Goal: Transaction & Acquisition: Purchase product/service

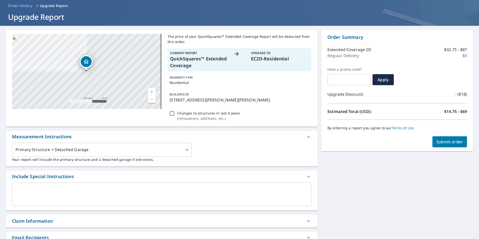
scroll to position [25, 0]
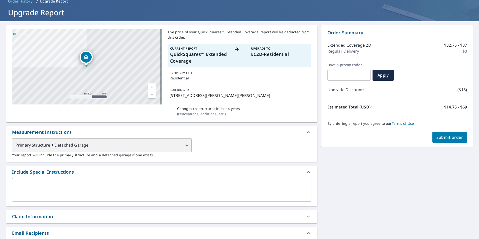
click at [86, 143] on div "Primary Structure + Detached Garage" at bounding box center [102, 145] width 180 height 14
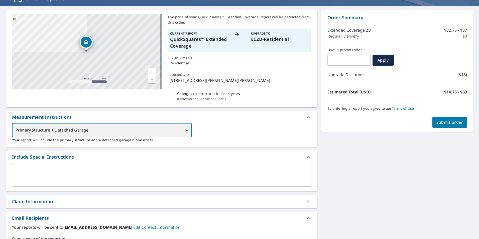
scroll to position [130, 0]
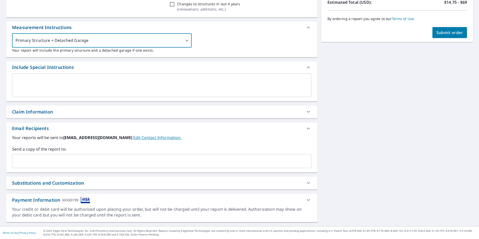
click at [67, 76] on div "x ​" at bounding box center [161, 85] width 299 height 24
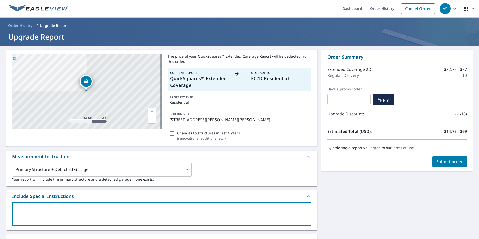
scroll to position [0, 0]
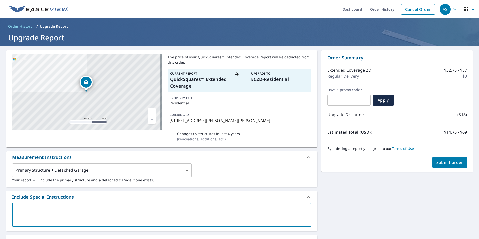
click at [20, 26] on span "Order History" at bounding box center [20, 26] width 24 height 5
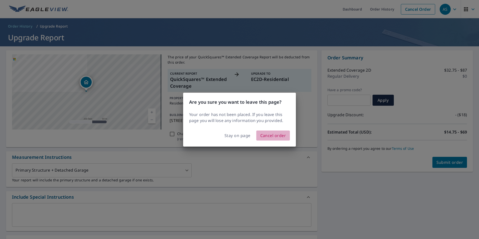
click at [274, 134] on span "Cancel order" at bounding box center [273, 135] width 26 height 7
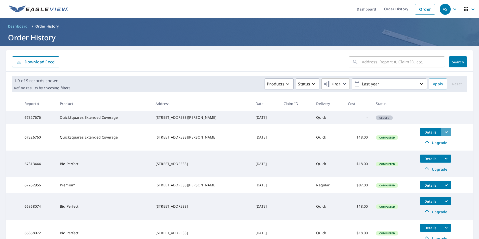
click at [443, 135] on icon "filesDropdownBtn-67326760" at bounding box center [446, 132] width 6 height 6
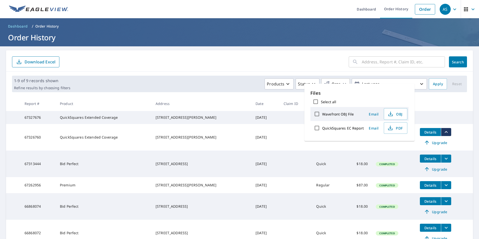
click at [443, 135] on icon "filesDropdownBtn-67326760" at bounding box center [446, 132] width 6 height 6
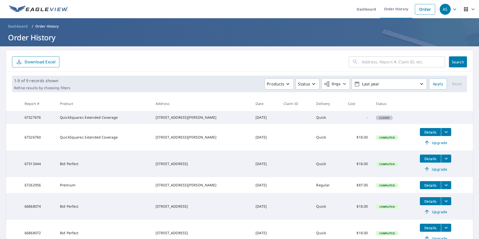
click at [420, 136] on button "Details" at bounding box center [430, 132] width 21 height 8
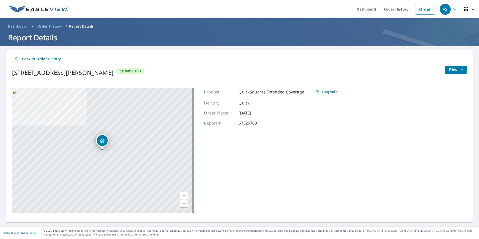
click at [100, 140] on icon "Dropped pin, building 1, Residential property, 5051 Sheeder Rd Eau Claire, WI 5…" at bounding box center [102, 140] width 5 height 4
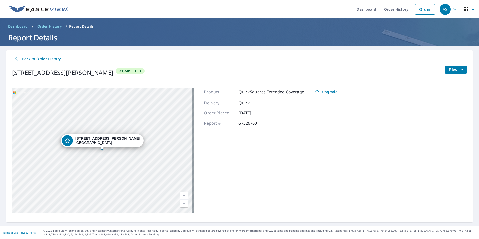
click at [70, 141] on icon "Dropped pin, building 1, Residential property, 5051 Sheeder Rd Eau Claire, WI 5…" at bounding box center [67, 141] width 6 height 6
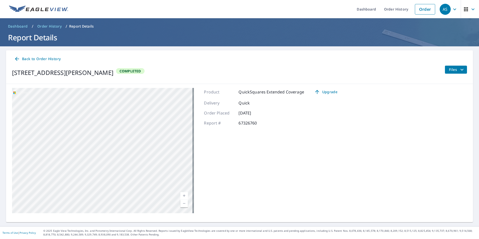
click at [459, 70] on icon "filesDropdownBtn-67326760" at bounding box center [462, 70] width 6 height 6
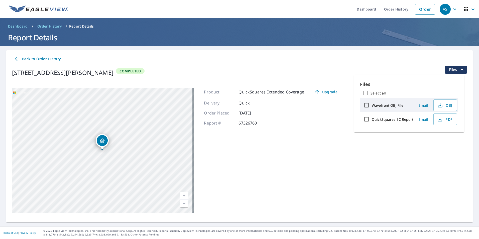
click at [379, 118] on label "QuickSquares EC Report" at bounding box center [393, 119] width 42 height 5
click at [372, 118] on input "QuickSquares EC Report" at bounding box center [366, 119] width 11 height 11
checkbox input "true"
click at [447, 140] on button "Download" at bounding box center [439, 136] width 35 height 9
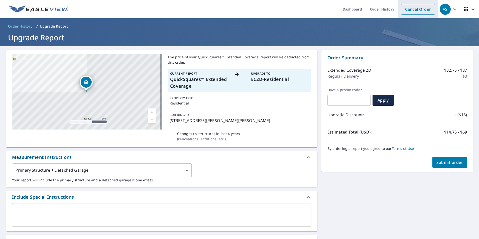
click at [419, 11] on link "Cancel Order" at bounding box center [418, 9] width 34 height 11
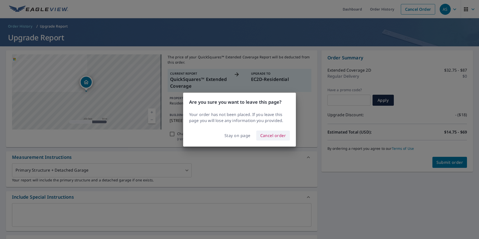
click at [271, 138] on span "Cancel order" at bounding box center [273, 135] width 26 height 7
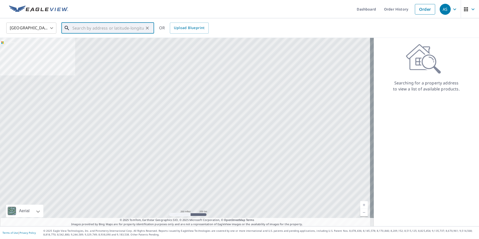
click at [103, 31] on input "text" at bounding box center [107, 28] width 71 height 14
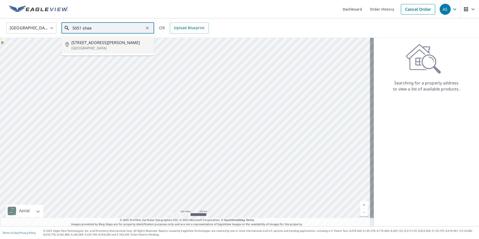
click at [99, 49] on p "[GEOGRAPHIC_DATA]" at bounding box center [110, 48] width 79 height 5
type input "[STREET_ADDRESS][PERSON_NAME]"
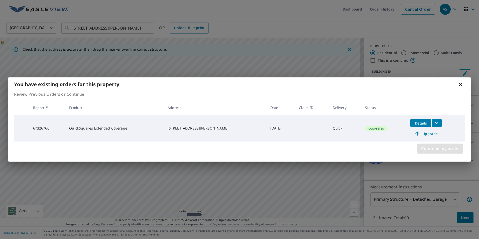
click at [443, 147] on span "Continue my order" at bounding box center [440, 148] width 38 height 7
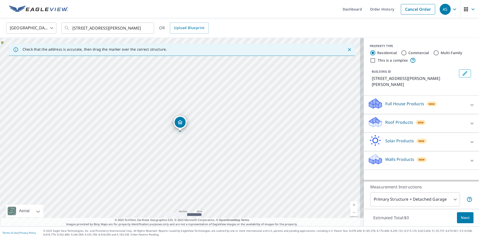
click at [400, 119] on p "Roof Products" at bounding box center [399, 122] width 28 height 6
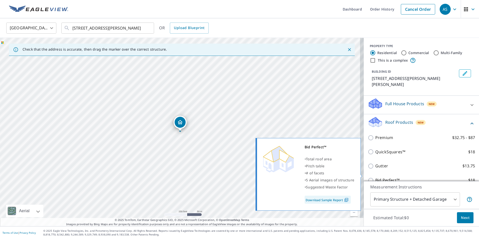
click at [378, 177] on p "Bid Perfect™" at bounding box center [387, 180] width 24 height 6
click at [375, 177] on input "Bid Perfect™ $18" at bounding box center [372, 180] width 8 height 6
checkbox input "true"
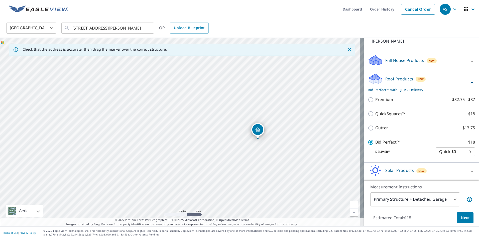
scroll to position [56, 0]
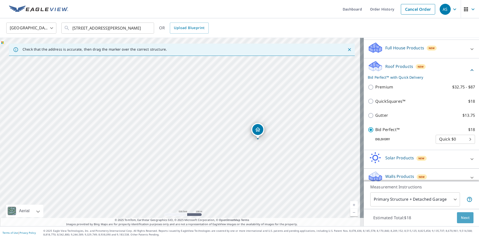
click at [463, 219] on span "Next" at bounding box center [465, 218] width 9 height 6
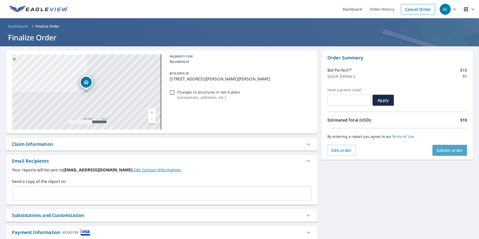
click at [447, 149] on span "Submit order" at bounding box center [450, 151] width 27 height 6
